Goal: Use online tool/utility: Utilize a website feature to perform a specific function

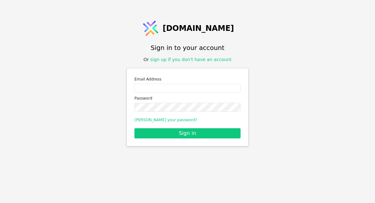
click at [207, 62] on link "sign up if you don't have an account" at bounding box center [190, 59] width 81 height 5
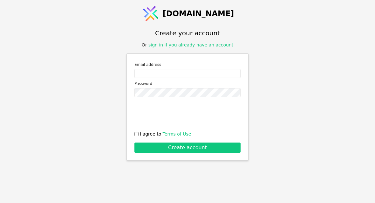
click at [215, 47] on link "sign in if you already have an account" at bounding box center [191, 44] width 85 height 5
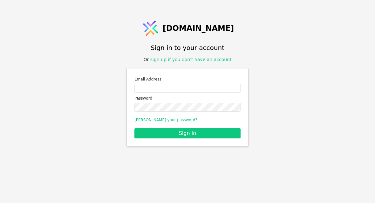
click at [194, 93] on div "Email Address" at bounding box center [188, 84] width 106 height 17
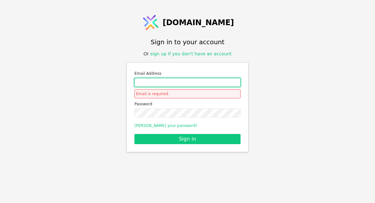
type input "[EMAIL_ADDRESS][DOMAIN_NAME]"
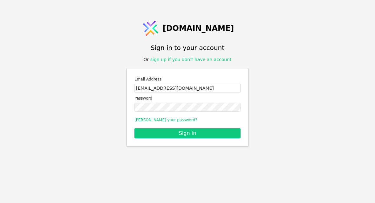
click at [188, 138] on button "Sign in" at bounding box center [188, 133] width 106 height 10
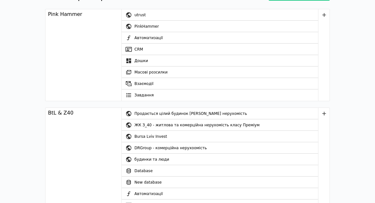
scroll to position [71, 0]
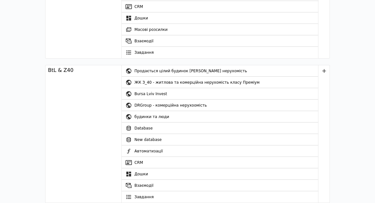
click at [149, 162] on link "CRM" at bounding box center [220, 162] width 197 height 11
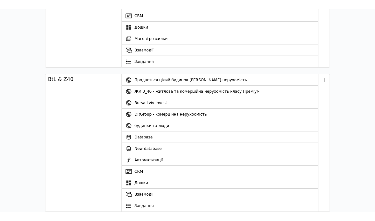
scroll to position [25, 0]
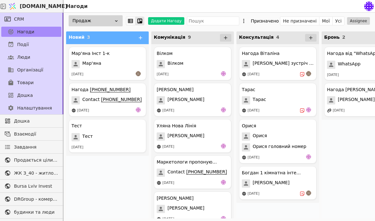
click at [20, 82] on span "Товари" at bounding box center [25, 83] width 17 height 7
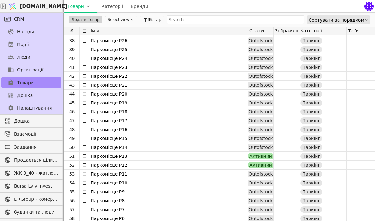
scroll to position [332, 0]
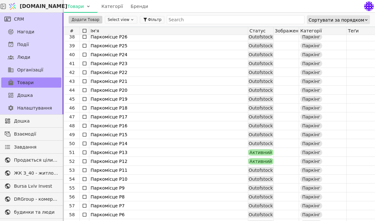
click at [0, 0] on div at bounding box center [0, 0] width 0 height 0
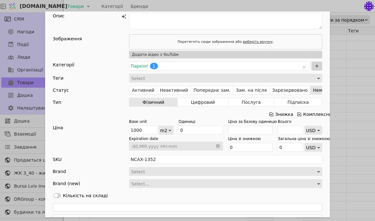
scroll to position [32, 0]
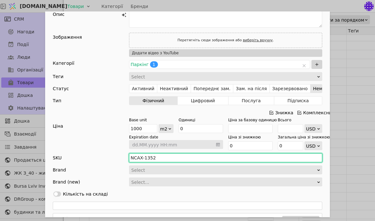
click at [203, 155] on input "NCAX-1352" at bounding box center [225, 158] width 193 height 9
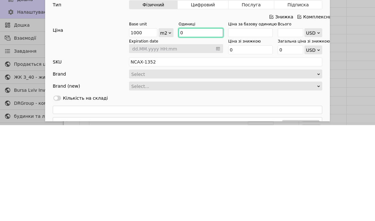
click at [208, 124] on input "0" at bounding box center [201, 128] width 45 height 9
type input "10"
click at [368, 52] on div "Ім'я Паркомісце P9 Посилання parkomistse-p9 Опис Зображення Перетягніть сюди зо…" at bounding box center [187, 110] width 375 height 221
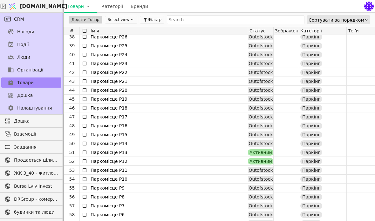
click at [0, 0] on div at bounding box center [0, 0] width 0 height 0
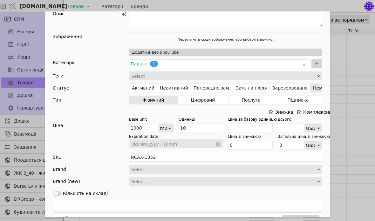
scroll to position [44, 0]
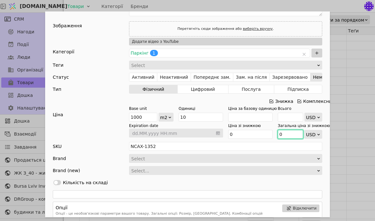
click at [289, 139] on input "0" at bounding box center [290, 134] width 25 height 9
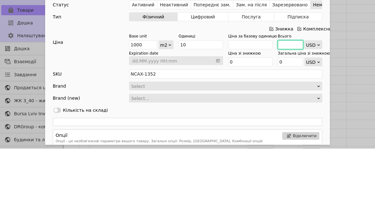
click at [291, 113] on input "Add Opportunity" at bounding box center [290, 117] width 25 height 9
type input "1"
type input "100"
type input "10"
type input "1000"
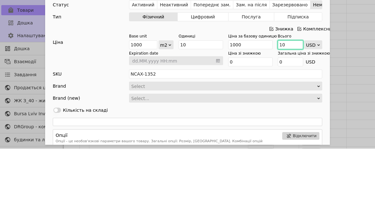
type input "100"
type input "10000"
type input "1000"
type input "100000"
type input "100"
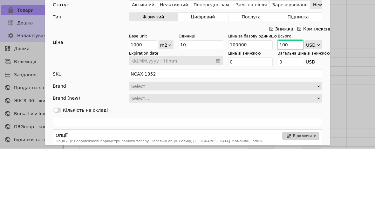
type input "10000"
type input "100"
click at [349, 59] on div "Ім'я Паркомісце P9 Посилання parkomistse-p9 Опис Зображення Перетягніть сюди зо…" at bounding box center [187, 110] width 375 height 221
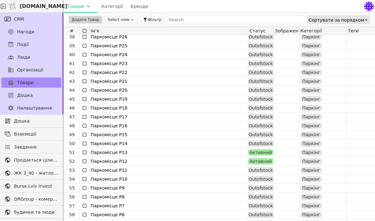
click at [0, 0] on div at bounding box center [0, 0] width 0 height 0
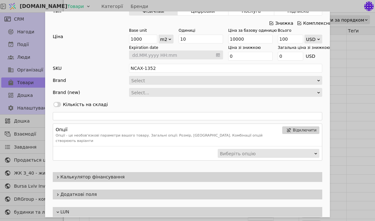
scroll to position [121, 0]
click at [269, 203] on div "LUN Включити в потік LUN" at bounding box center [187, 218] width 285 height 29
click at [177, 203] on div "LUN Включити в потік LUN" at bounding box center [187, 218] width 285 height 29
click at [70, 203] on div "LUN" at bounding box center [188, 213] width 270 height 10
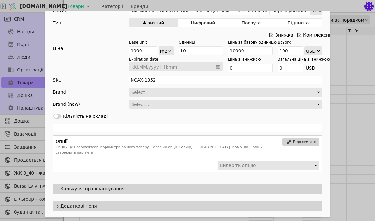
click at [81, 203] on div "Додаткові поля" at bounding box center [188, 207] width 270 height 10
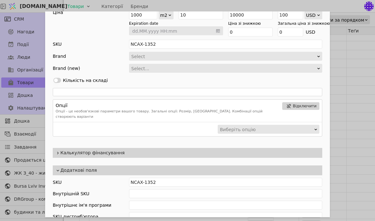
click at [54, 170] on div "Додаткові поля" at bounding box center [188, 171] width 270 height 10
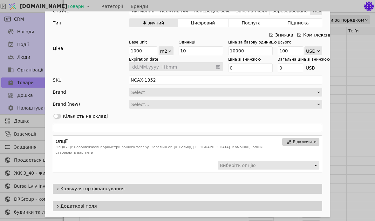
scroll to position [25, 0]
click at [93, 186] on span "Калькулятор фінансування" at bounding box center [189, 189] width 259 height 7
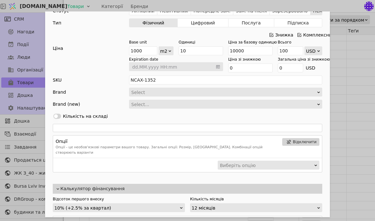
click at [92, 186] on span "Калькулятор фінансування" at bounding box center [189, 189] width 259 height 7
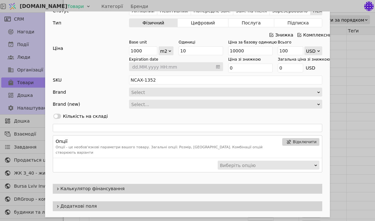
click at [100, 186] on span "Калькулятор фінансування" at bounding box center [189, 189] width 259 height 7
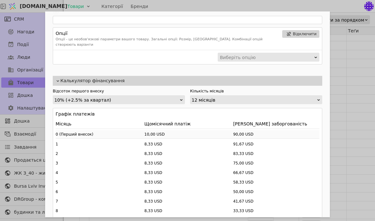
scroll to position [221, 0]
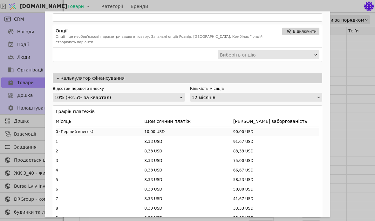
click at [166, 96] on div "Відсоток першого внеску 10% (+2.5% за квартал) Кількість місяців 12 місяців Гра…" at bounding box center [188, 197] width 270 height 223
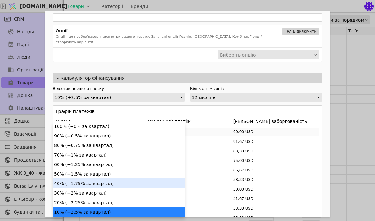
click at [98, 179] on div "40% (+1.75% за квартал)" at bounding box center [119, 184] width 132 height 10
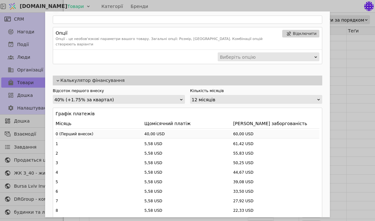
scroll to position [217, 0]
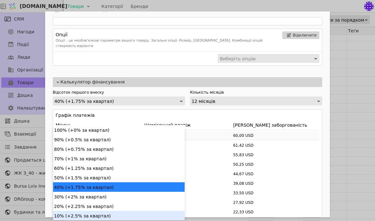
click at [99, 203] on div "10% (+2.5% за квартал)" at bounding box center [119, 216] width 132 height 10
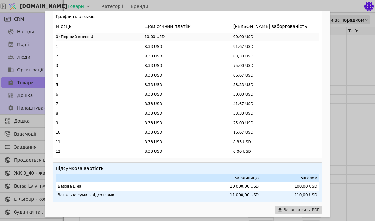
scroll to position [321, 0]
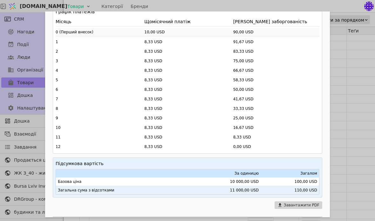
click at [292, 202] on button "Завантажити PDF" at bounding box center [299, 206] width 48 height 8
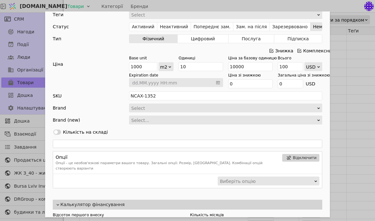
scroll to position [93, 0]
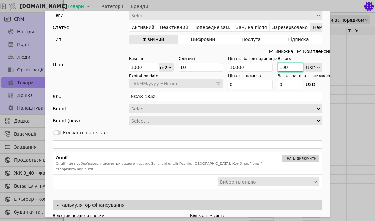
click at [293, 69] on input "100" at bounding box center [290, 67] width 25 height 9
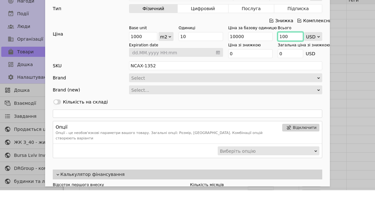
type input "10"
type input "1000"
type input "1"
type input "100"
type input "8"
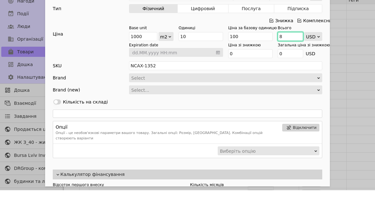
type input "800"
type input "89"
type input "8900"
type input "897"
type input "89700"
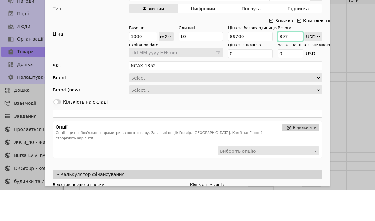
type input "8978"
type input "897800"
type input "89780"
type input "8978000"
type input "89780"
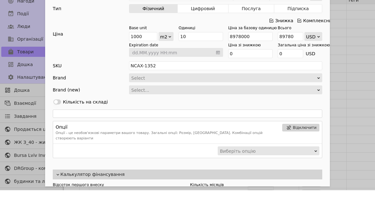
click at [354, 40] on div "Ім'я Паркомісце P9 Посилання parkomistse-p9 Опис Зображення Перетягніть сюди зо…" at bounding box center [187, 110] width 375 height 221
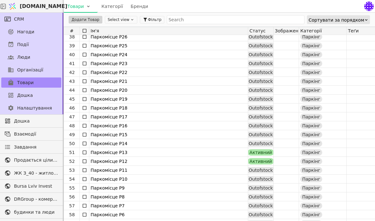
click at [0, 0] on div at bounding box center [0, 0] width 0 height 0
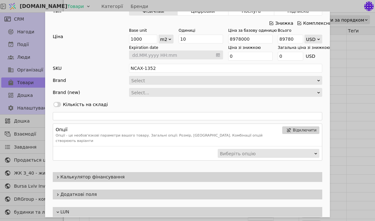
scroll to position [121, 0]
click at [94, 203] on div "LUN Включити в потік LUN" at bounding box center [187, 218] width 285 height 29
click at [56, 194] on div "Додаткові поля" at bounding box center [188, 195] width 270 height 10
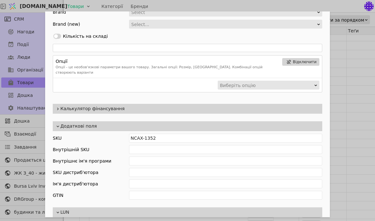
click at [69, 125] on div "Додаткові поля" at bounding box center [188, 126] width 270 height 10
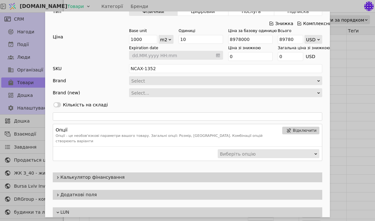
scroll to position [25, 0]
click at [79, 174] on span "Калькулятор фінансування" at bounding box center [189, 177] width 259 height 7
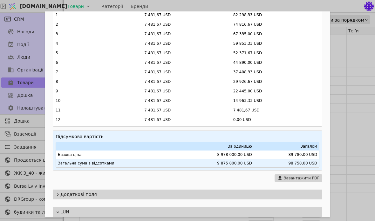
scroll to position [347, 0]
click at [283, 176] on icon "Add Opportunity" at bounding box center [280, 178] width 5 height 5
